Goal: Transaction & Acquisition: Purchase product/service

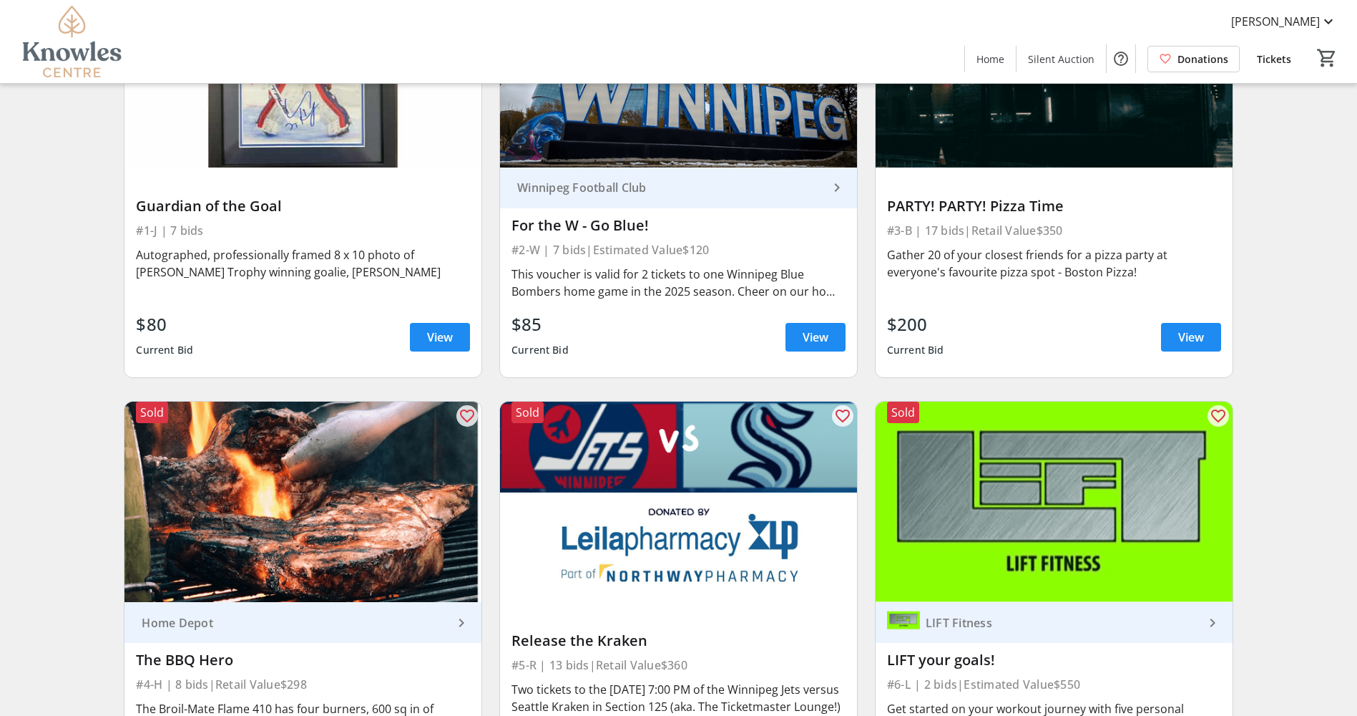
scroll to position [384, 0]
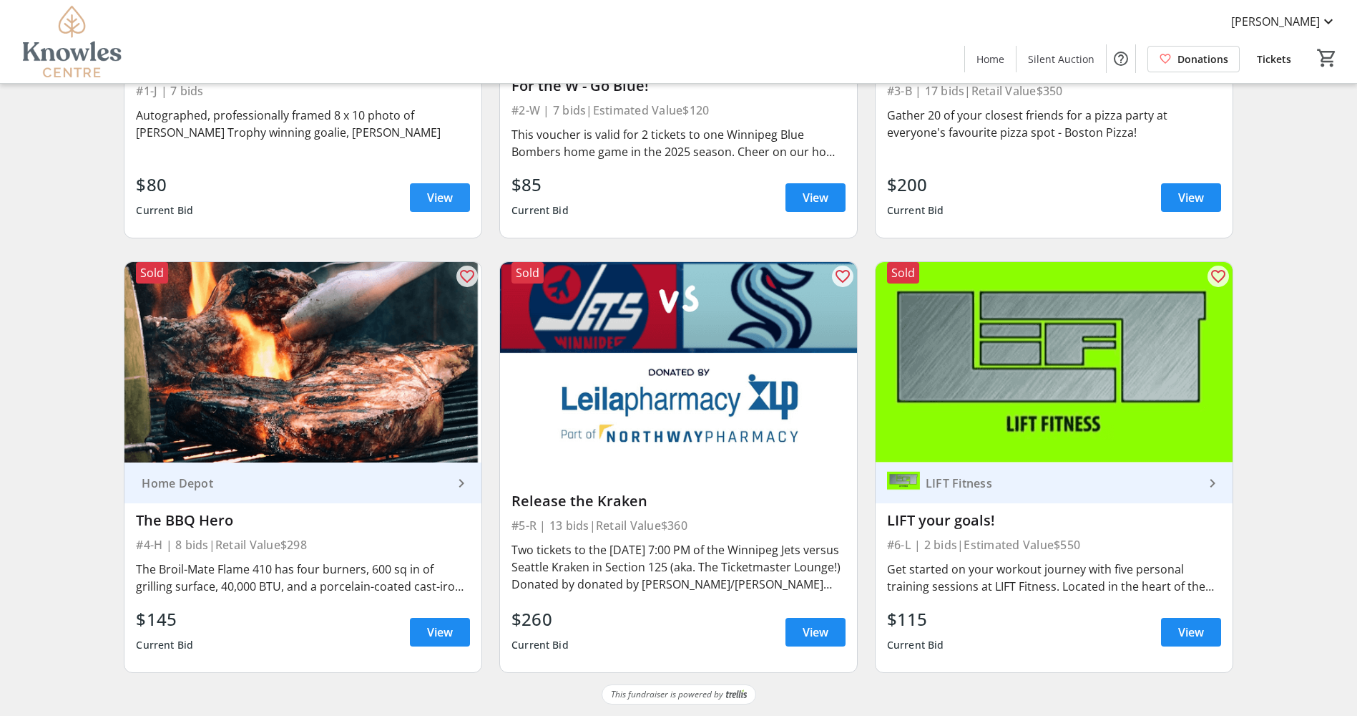
click at [445, 197] on span "View" at bounding box center [440, 197] width 26 height 17
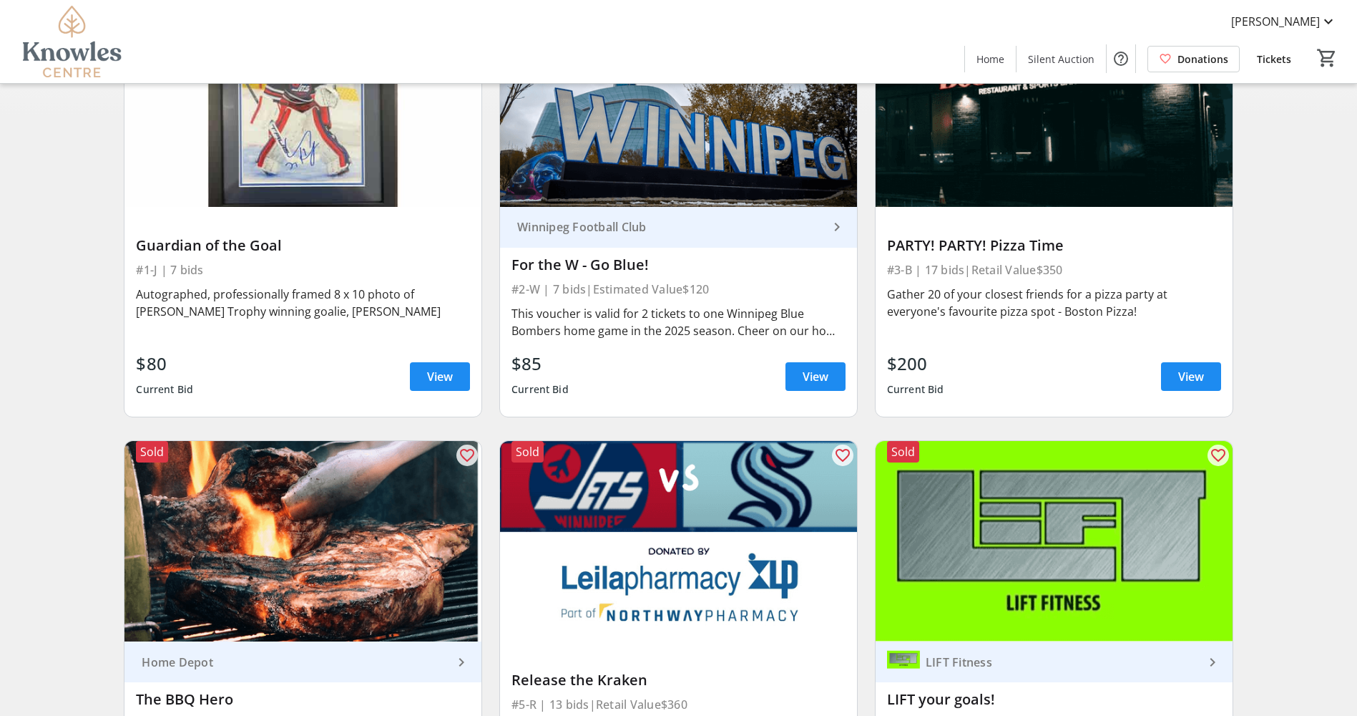
scroll to position [169, 0]
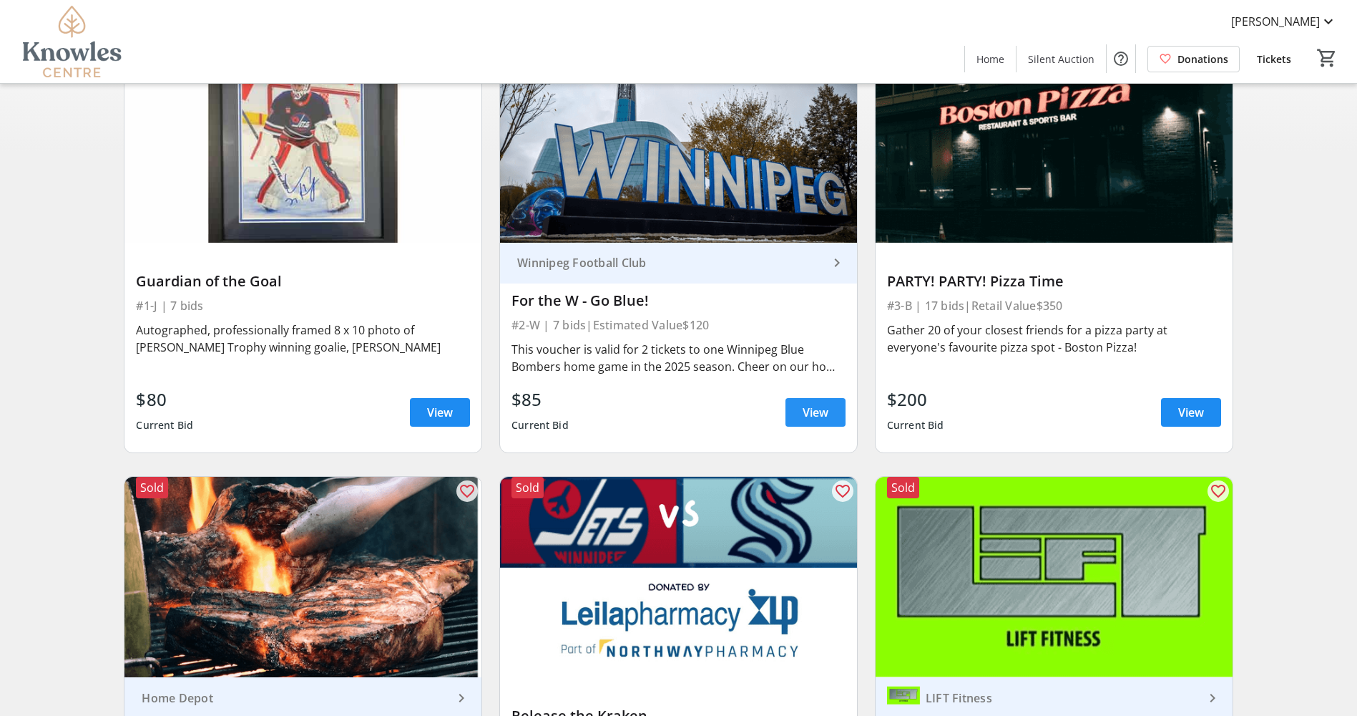
click at [822, 413] on span "View" at bounding box center [816, 412] width 26 height 17
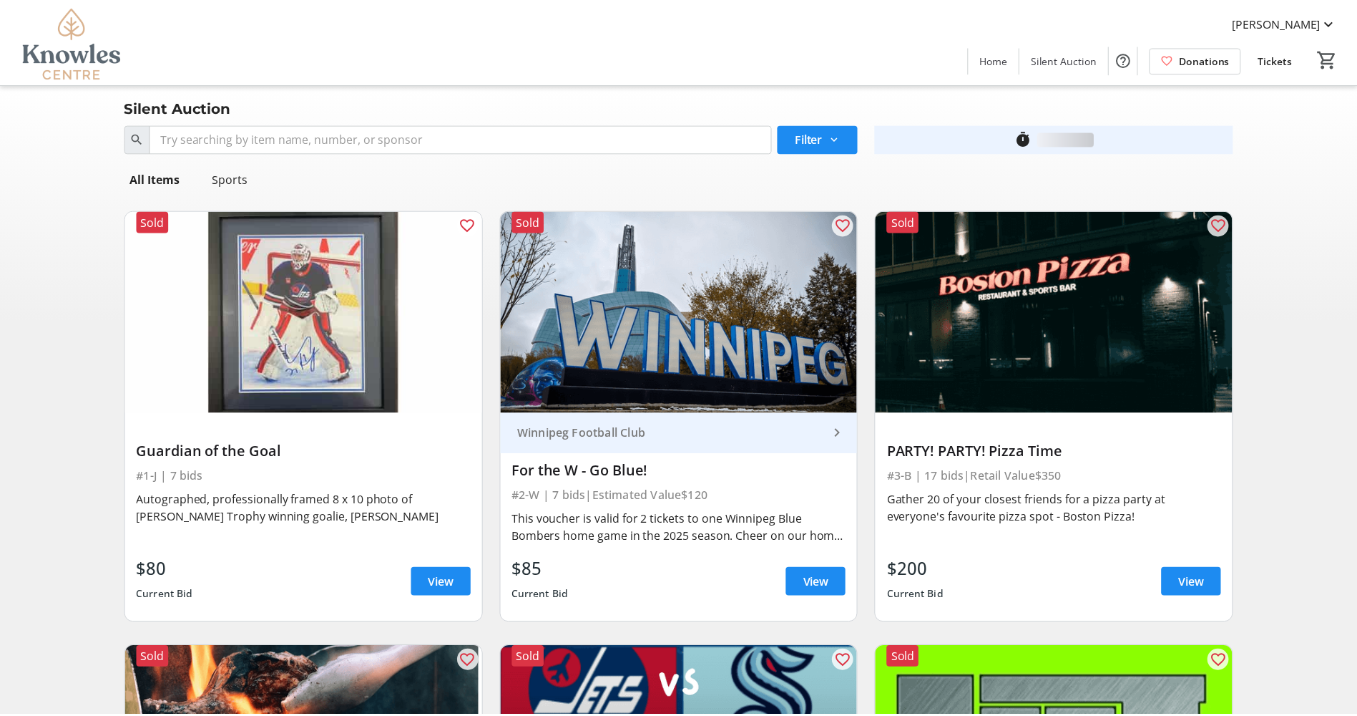
scroll to position [169, 0]
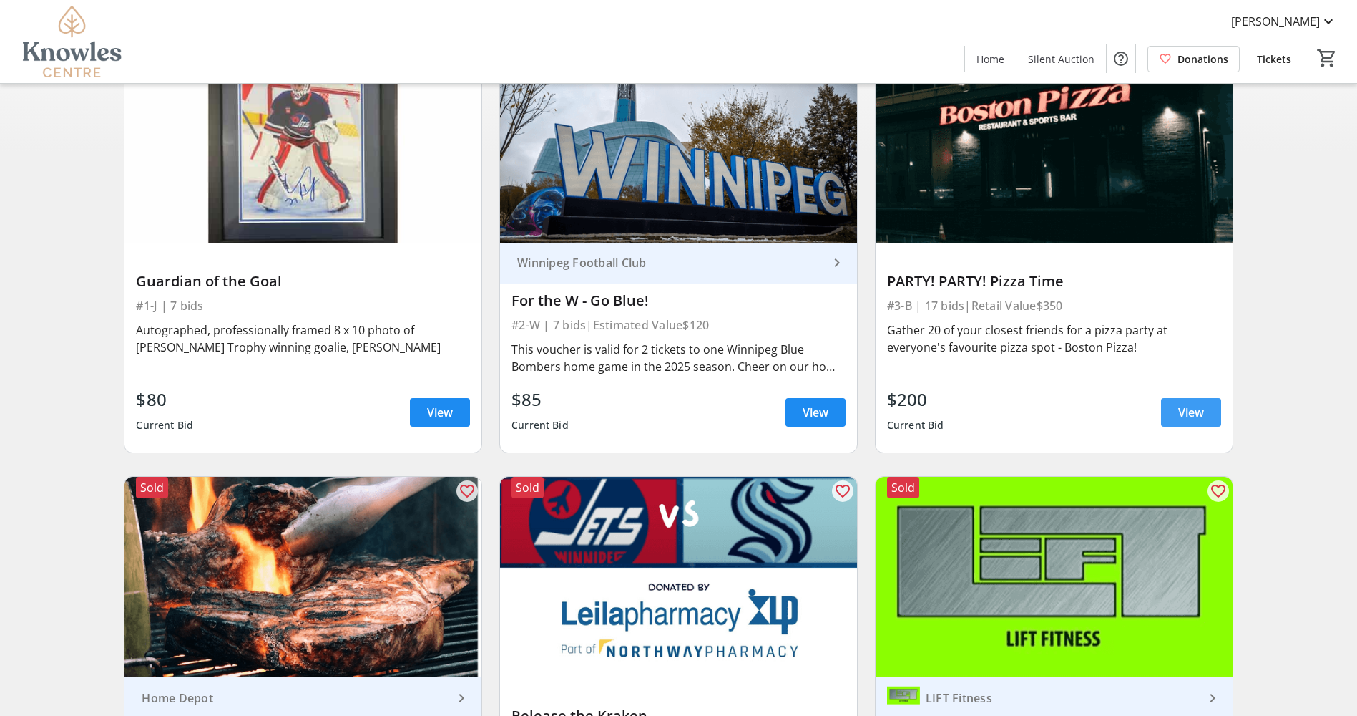
click at [1190, 405] on span "View" at bounding box center [1192, 412] width 26 height 17
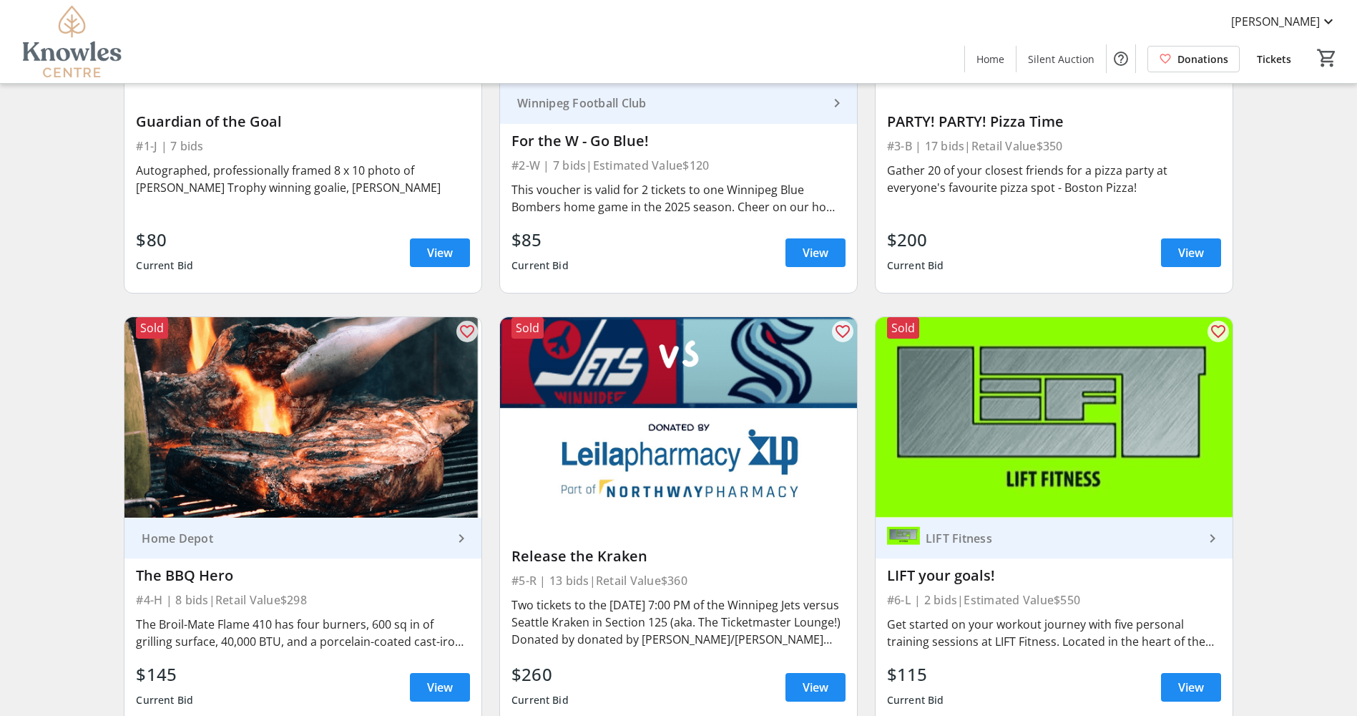
scroll to position [384, 0]
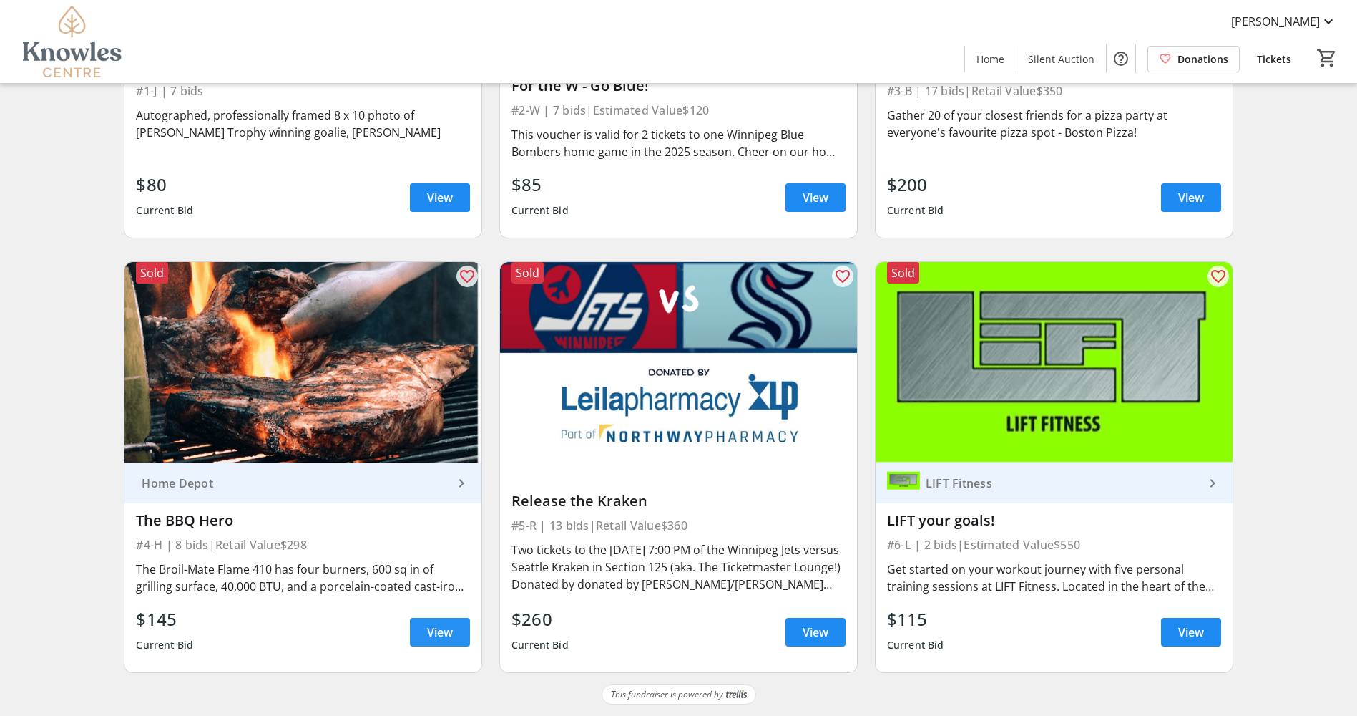
click at [444, 637] on span "View" at bounding box center [440, 631] width 26 height 17
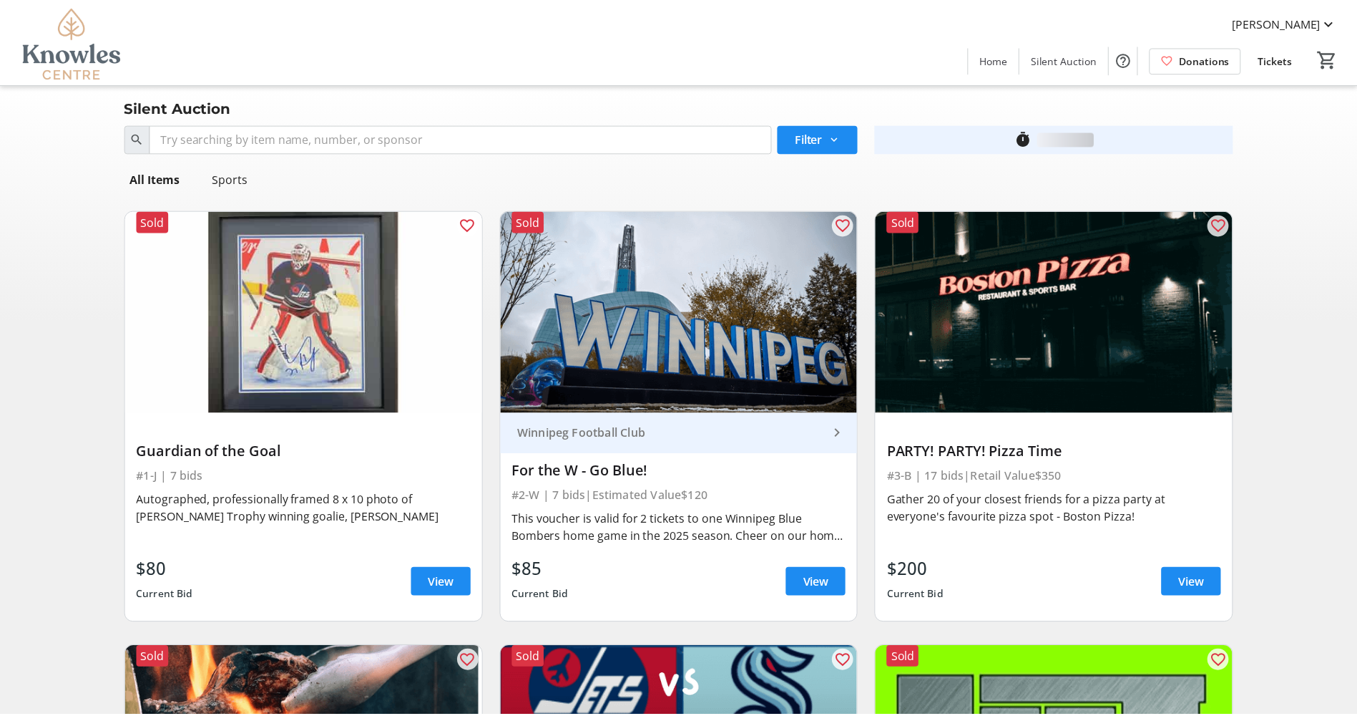
scroll to position [384, 0]
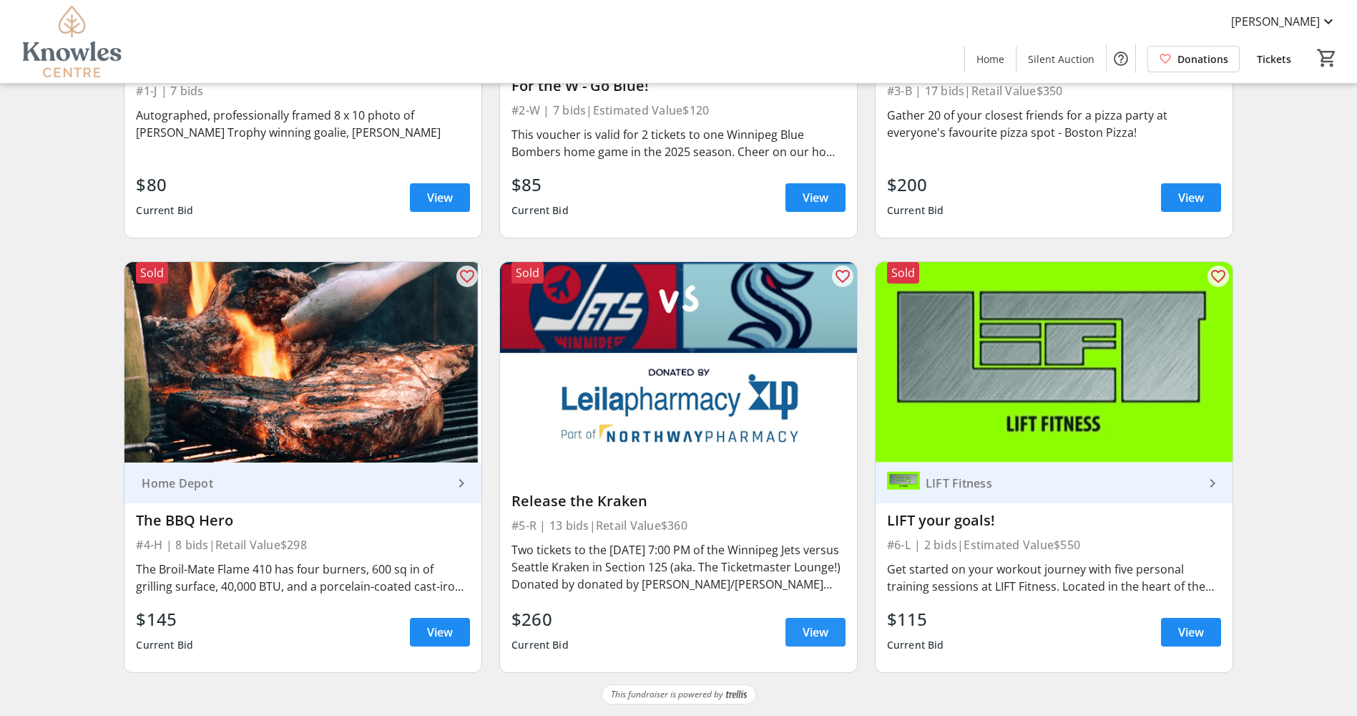
click at [819, 627] on span "View" at bounding box center [816, 631] width 26 height 17
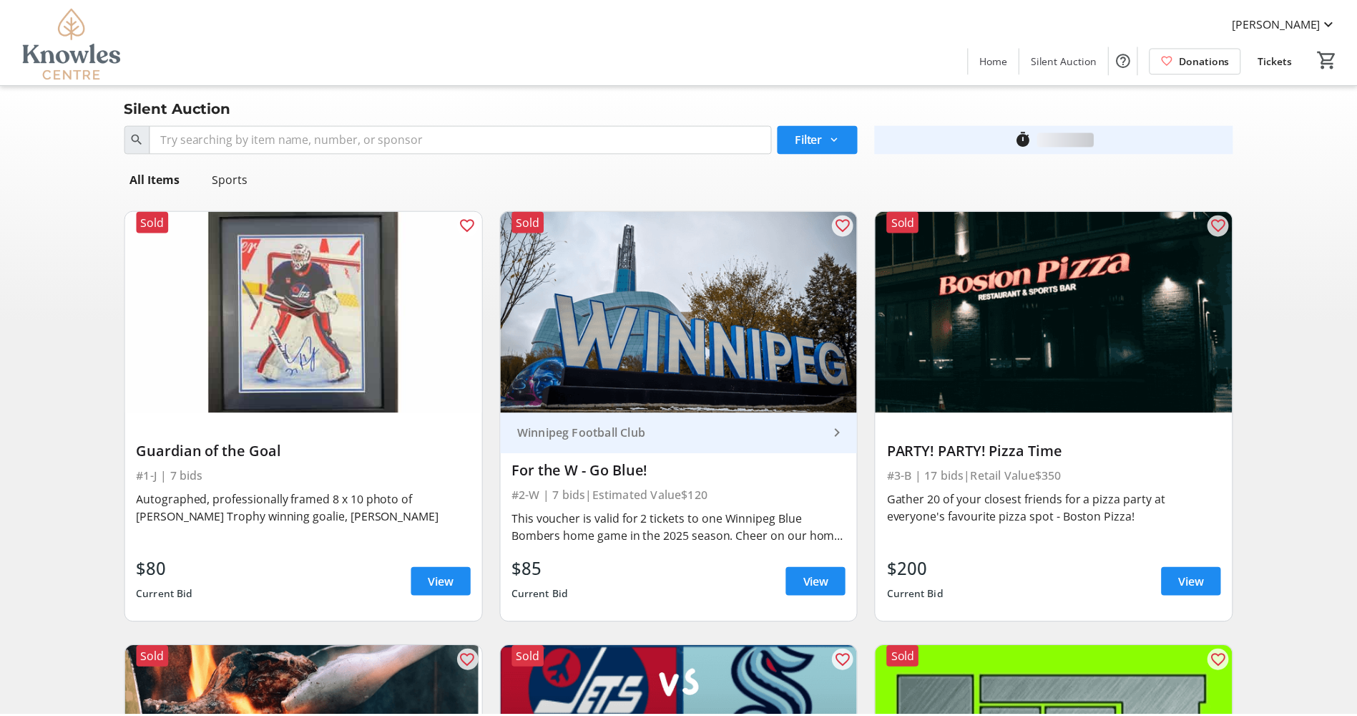
scroll to position [384, 0]
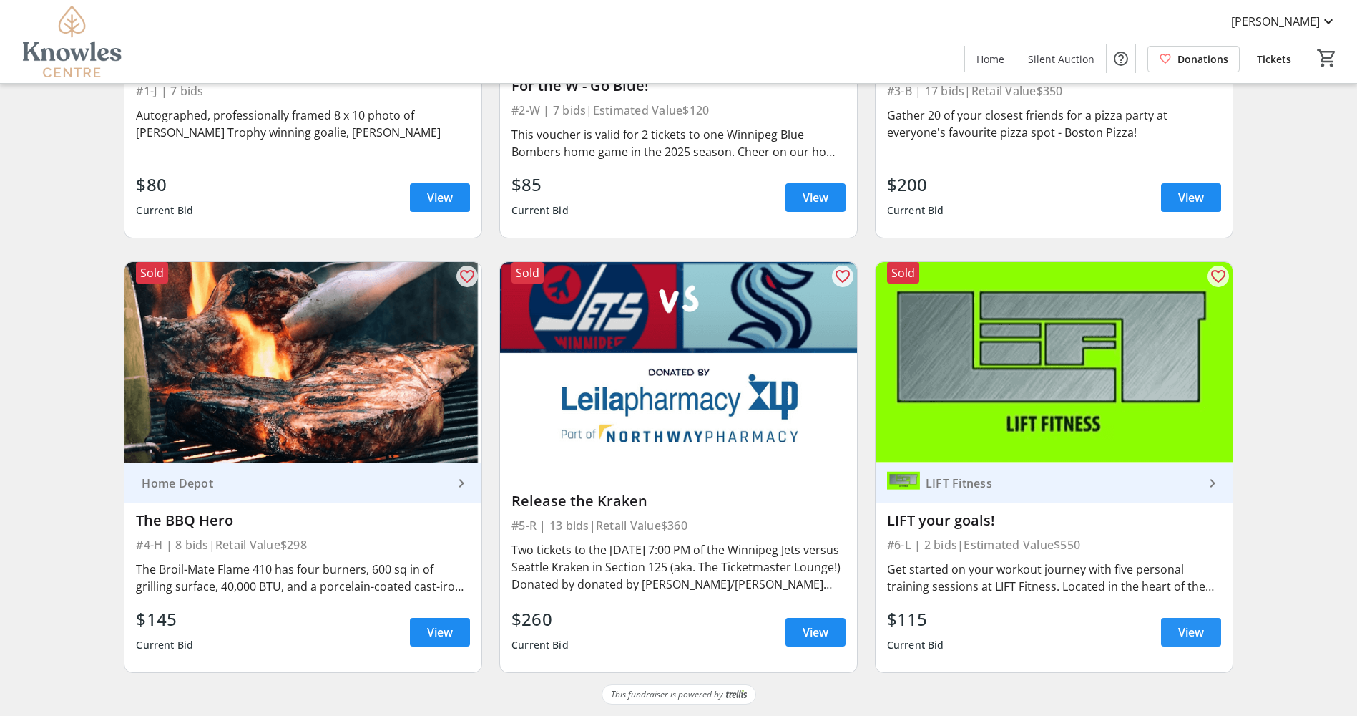
click at [1187, 624] on span "View" at bounding box center [1192, 631] width 26 height 17
